Goal: Information Seeking & Learning: Learn about a topic

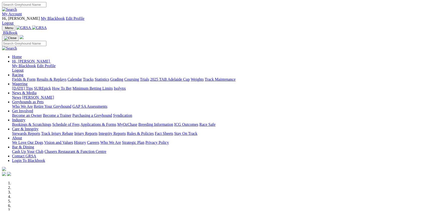
click at [23, 73] on link "Racing" at bounding box center [17, 75] width 11 height 4
click at [27, 77] on link "Fields & Form" at bounding box center [24, 79] width 24 height 4
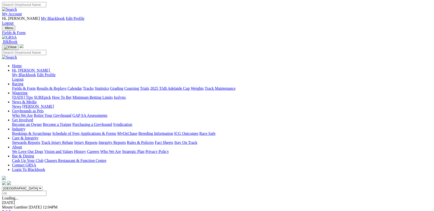
select select "NSW"
click at [42, 186] on select "South Australia New South Wales Northern Territory Queensland Tasmania Victoria…" at bounding box center [22, 188] width 40 height 5
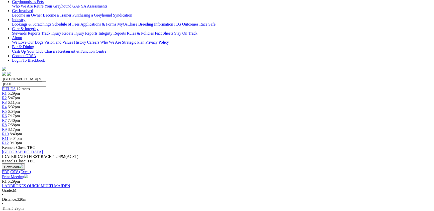
scroll to position [191, 0]
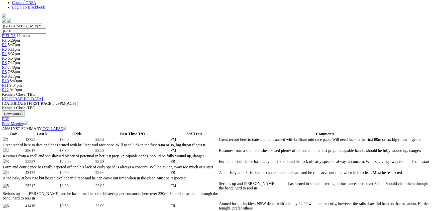
scroll to position [164, 0]
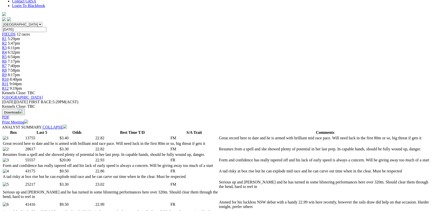
drag, startPoint x: 284, startPoint y: 173, endPoint x: 207, endPoint y: 88, distance: 114.5
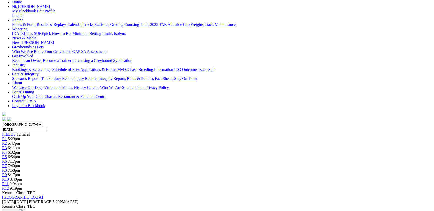
scroll to position [55, 0]
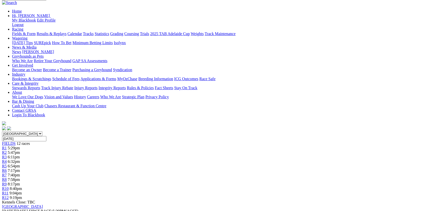
click at [20, 168] on span "7:17pm" at bounding box center [14, 170] width 12 height 4
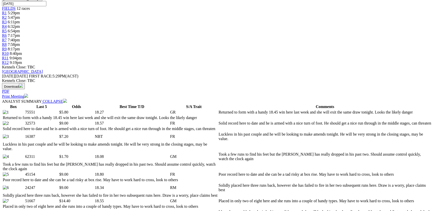
scroll to position [218, 0]
